Goal: Task Accomplishment & Management: Use online tool/utility

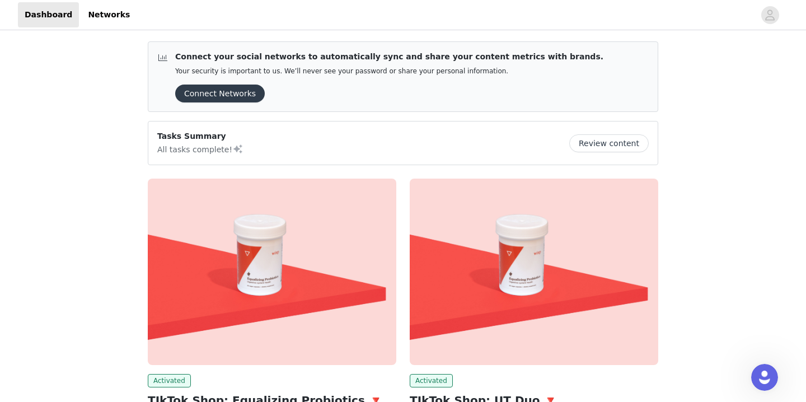
click at [241, 94] on button "Connect Networks" at bounding box center [220, 94] width 90 height 18
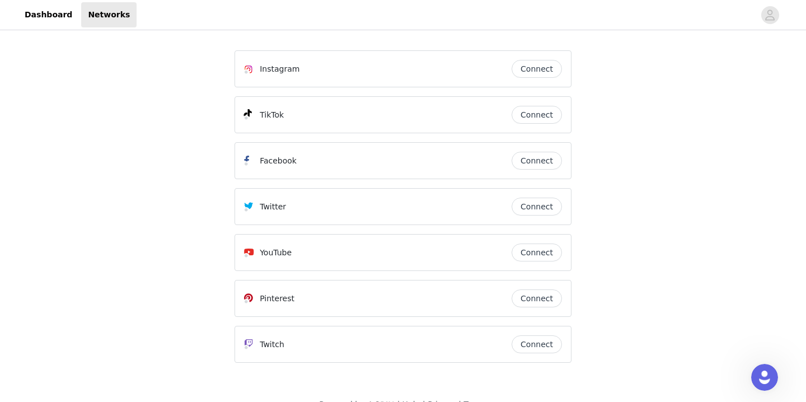
click at [536, 68] on button "Connect" at bounding box center [537, 69] width 50 height 18
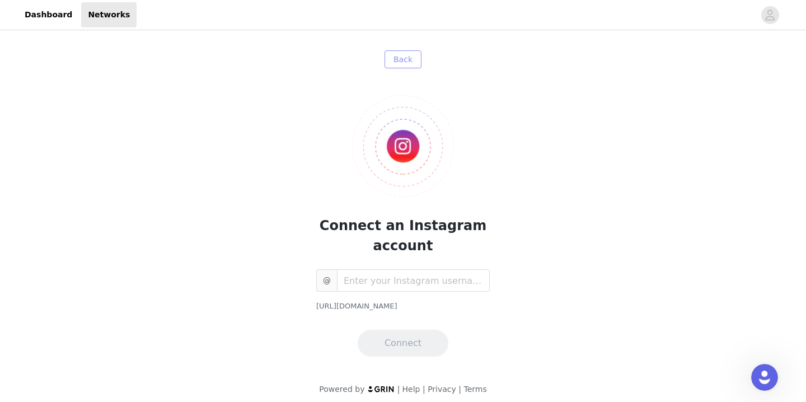
click at [399, 52] on button "Back" at bounding box center [403, 59] width 37 height 18
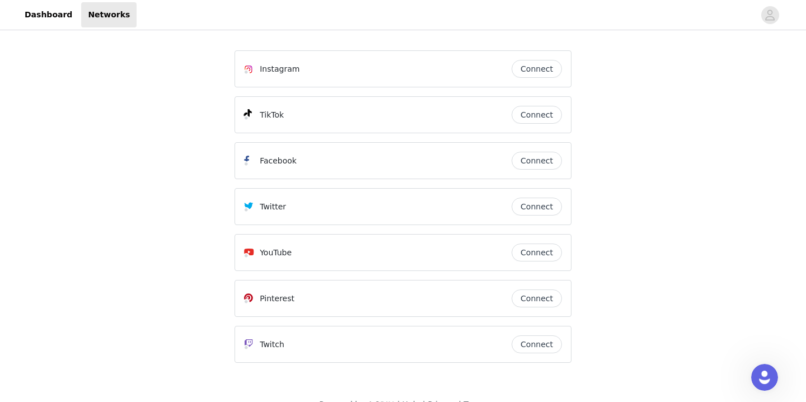
click at [539, 114] on button "Connect" at bounding box center [537, 115] width 50 height 18
click at [49, 15] on link "Dashboard" at bounding box center [48, 14] width 61 height 25
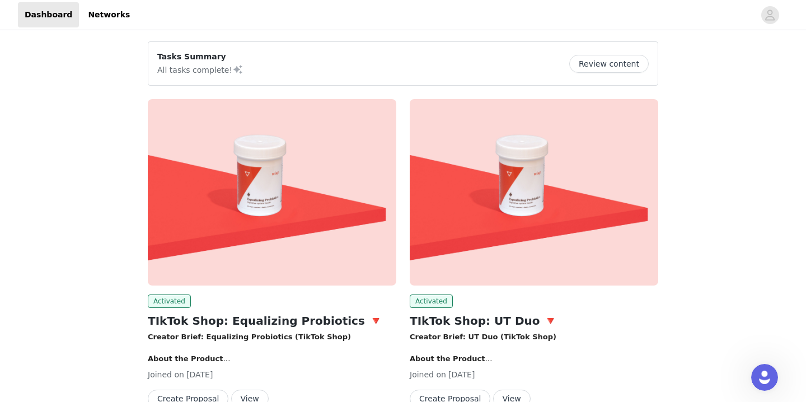
click at [297, 68] on div "Tasks Summary All tasks complete! Review content" at bounding box center [403, 63] width 492 height 25
click at [505, 152] on img at bounding box center [534, 192] width 249 height 186
